Goal: Task Accomplishment & Management: Manage account settings

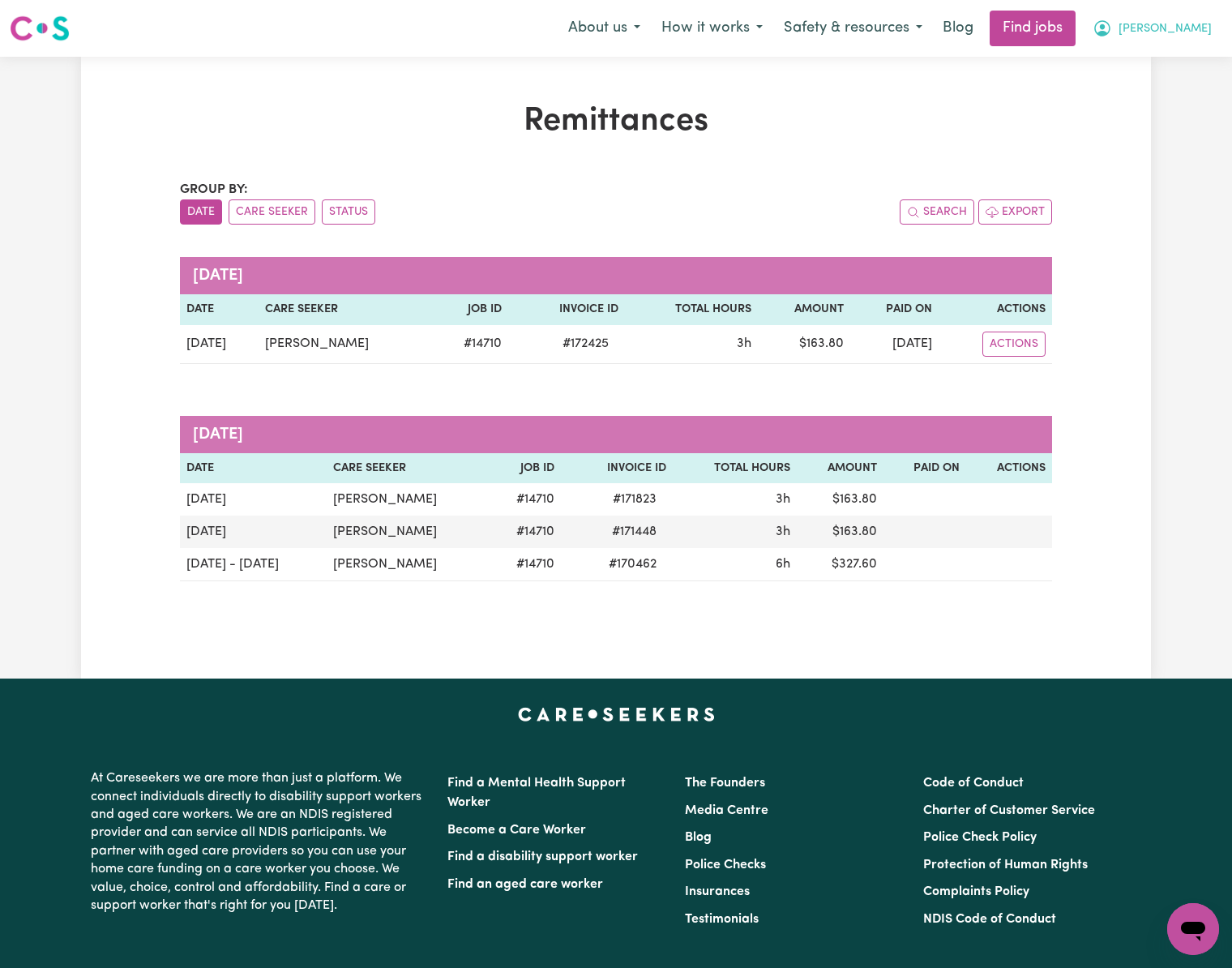
click at [1178, 27] on span "[PERSON_NAME]" at bounding box center [1165, 29] width 93 height 18
click at [1178, 122] on link "Logout" at bounding box center [1157, 123] width 128 height 31
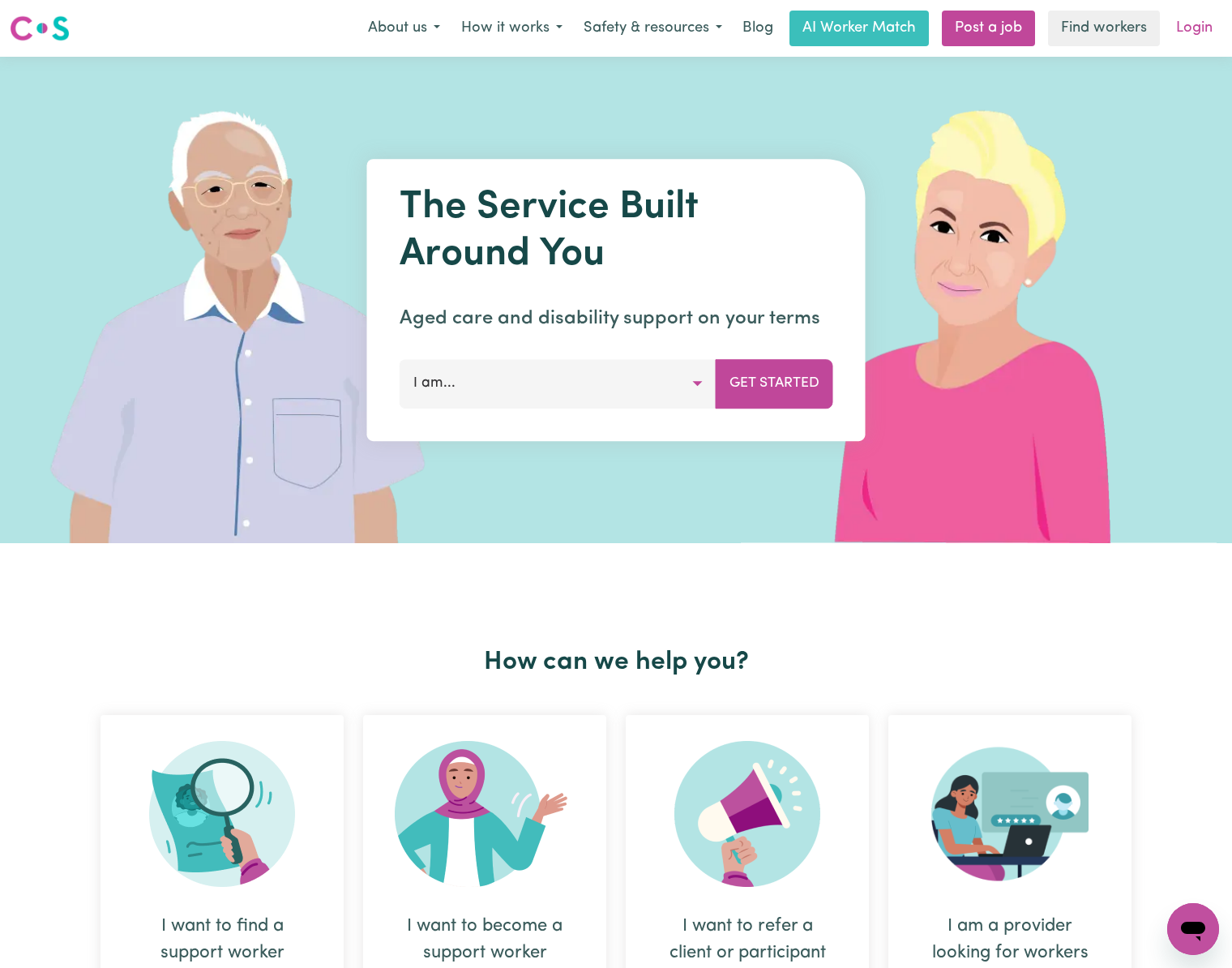
click at [1224, 18] on div "Menu About us How it works Safety & resources Blog AI Worker Match Post a job F…" at bounding box center [616, 29] width 1232 height 37
click at [1214, 24] on link "Login" at bounding box center [1194, 29] width 56 height 36
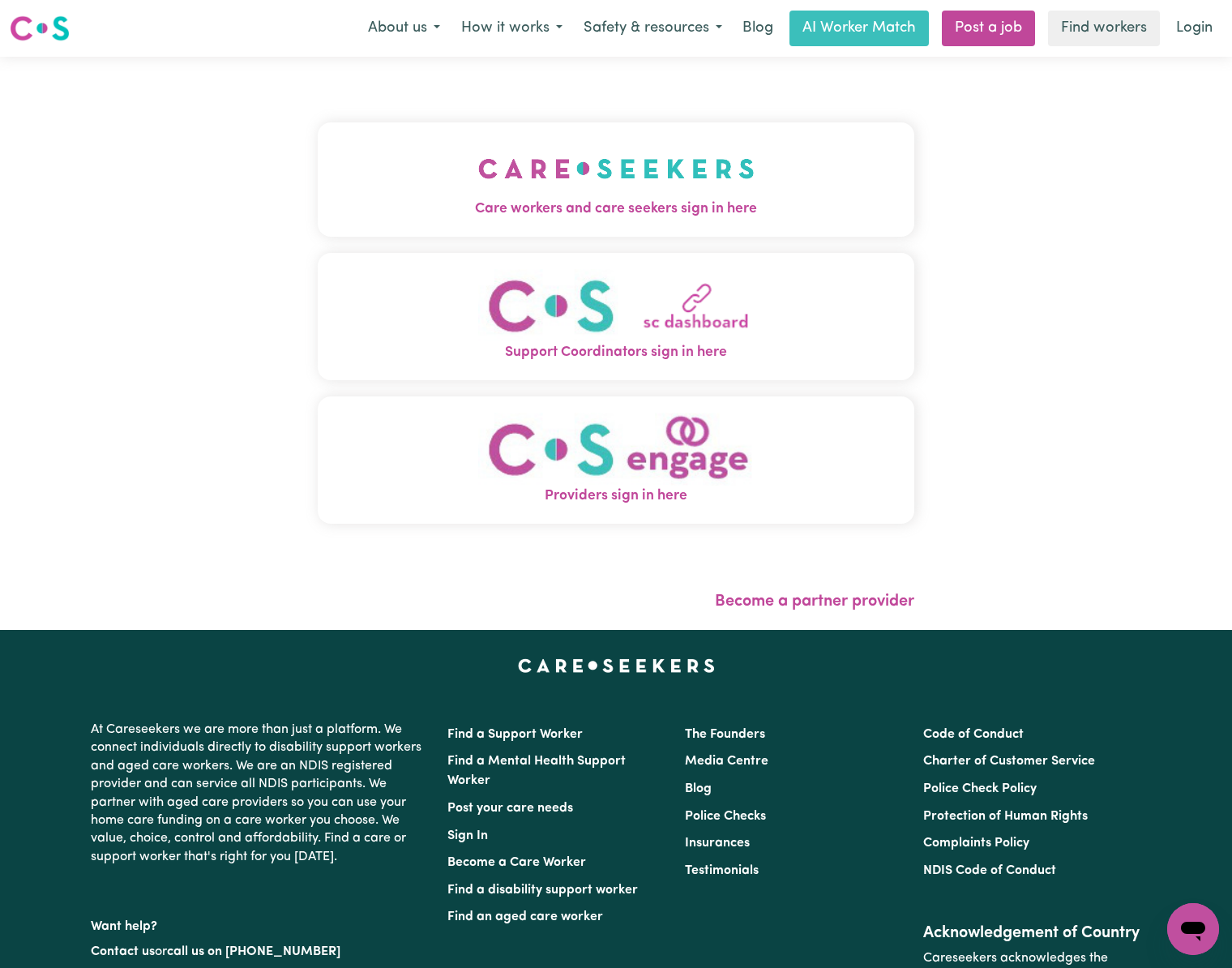
click at [478, 174] on img "Care workers and care seekers sign in here" at bounding box center [616, 168] width 276 height 60
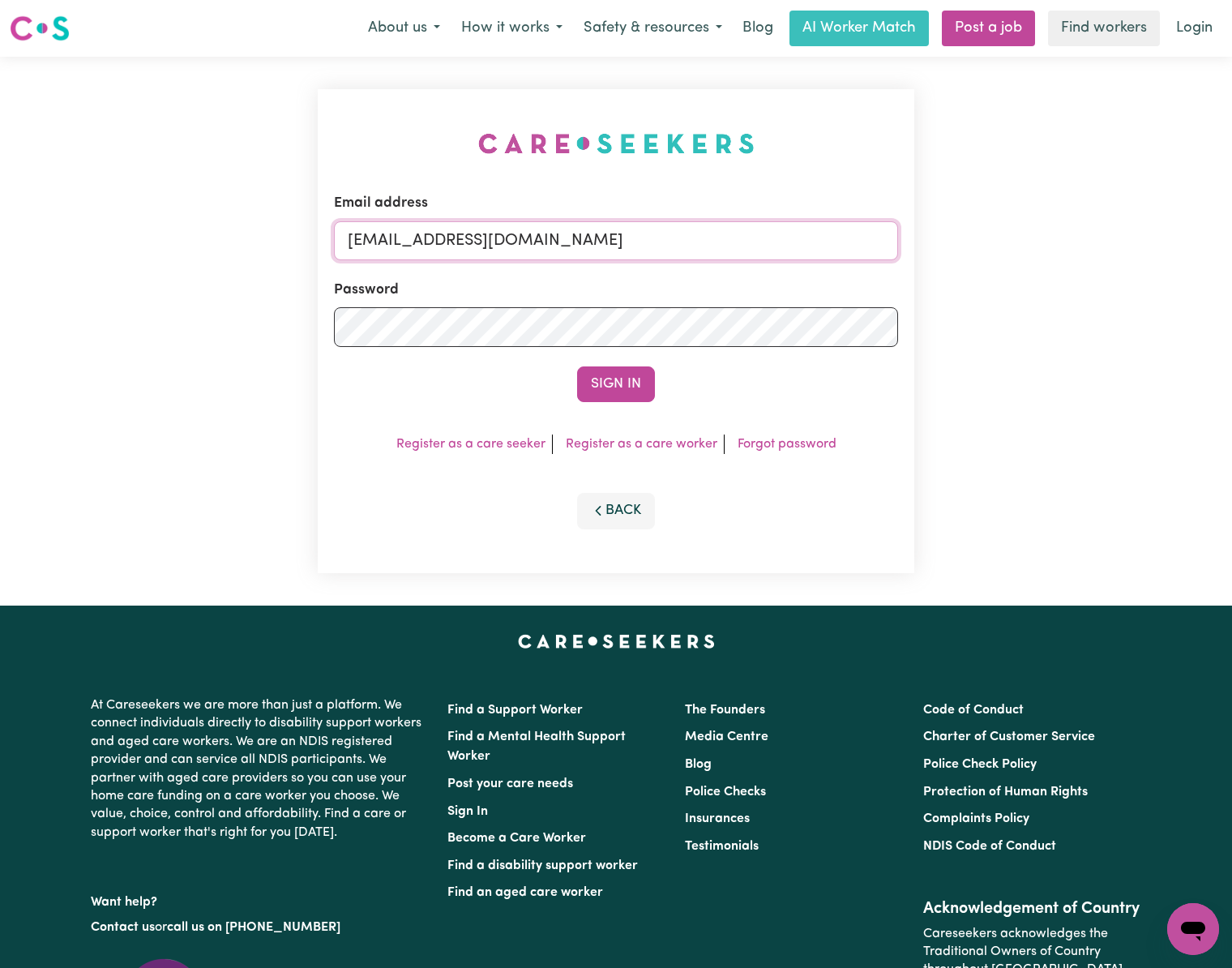
drag, startPoint x: 431, startPoint y: 231, endPoint x: 1220, endPoint y: 230, distance: 789.0
click at [1220, 230] on div "Email address [EMAIL_ADDRESS][DOMAIN_NAME] Password Sign In Register as a care …" at bounding box center [616, 331] width 1232 height 549
paste input "[EMAIL_ADDRESS][DOMAIN_NAME]"
type input "superuser~[EMAIL_ADDRESS][DOMAIN_NAME]"
click at [577, 367] on button "Sign In" at bounding box center [616, 384] width 78 height 36
